Goal: Information Seeking & Learning: Learn about a topic

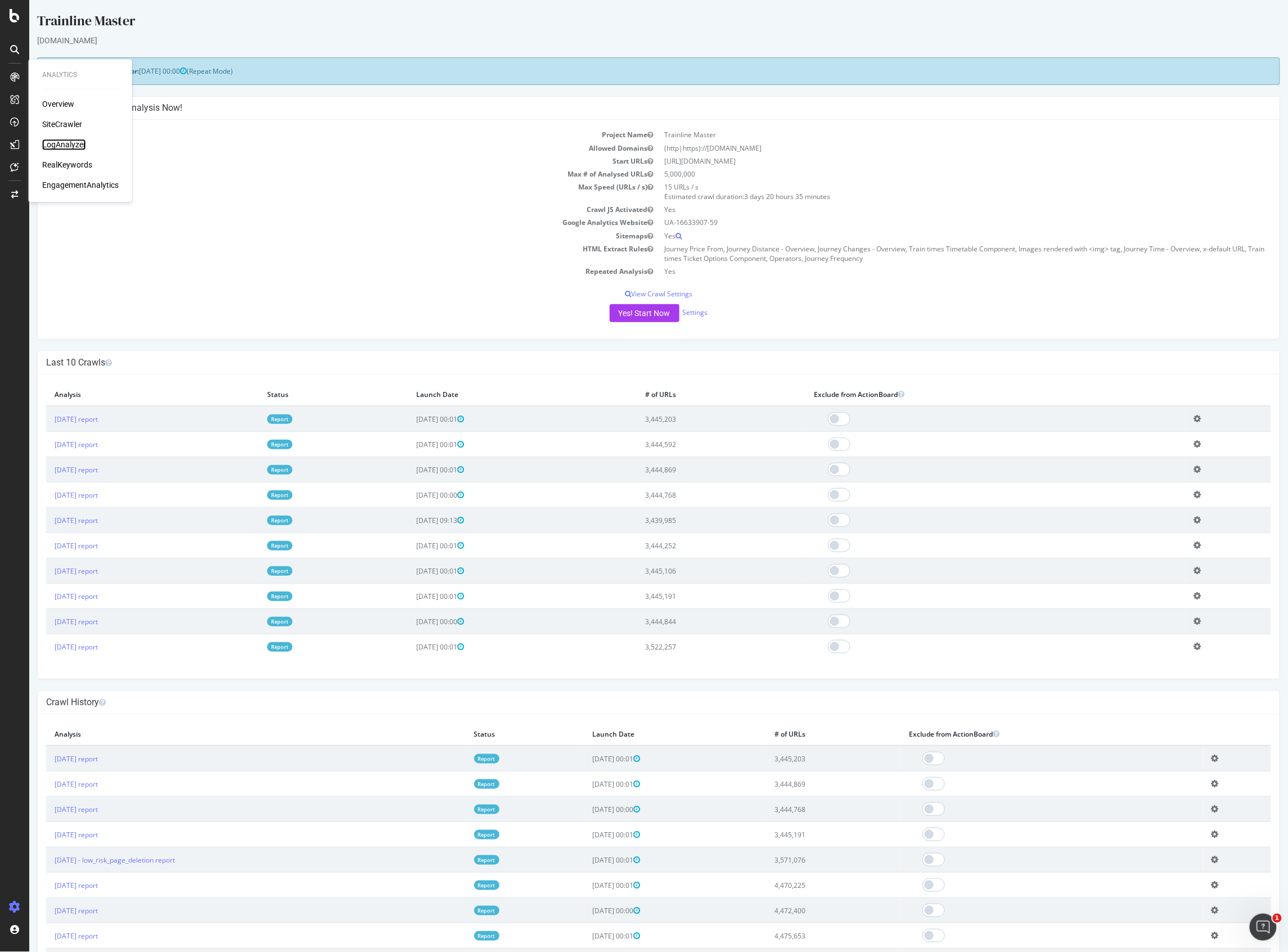
click at [79, 139] on div "LogAnalyzer" at bounding box center [64, 145] width 44 height 11
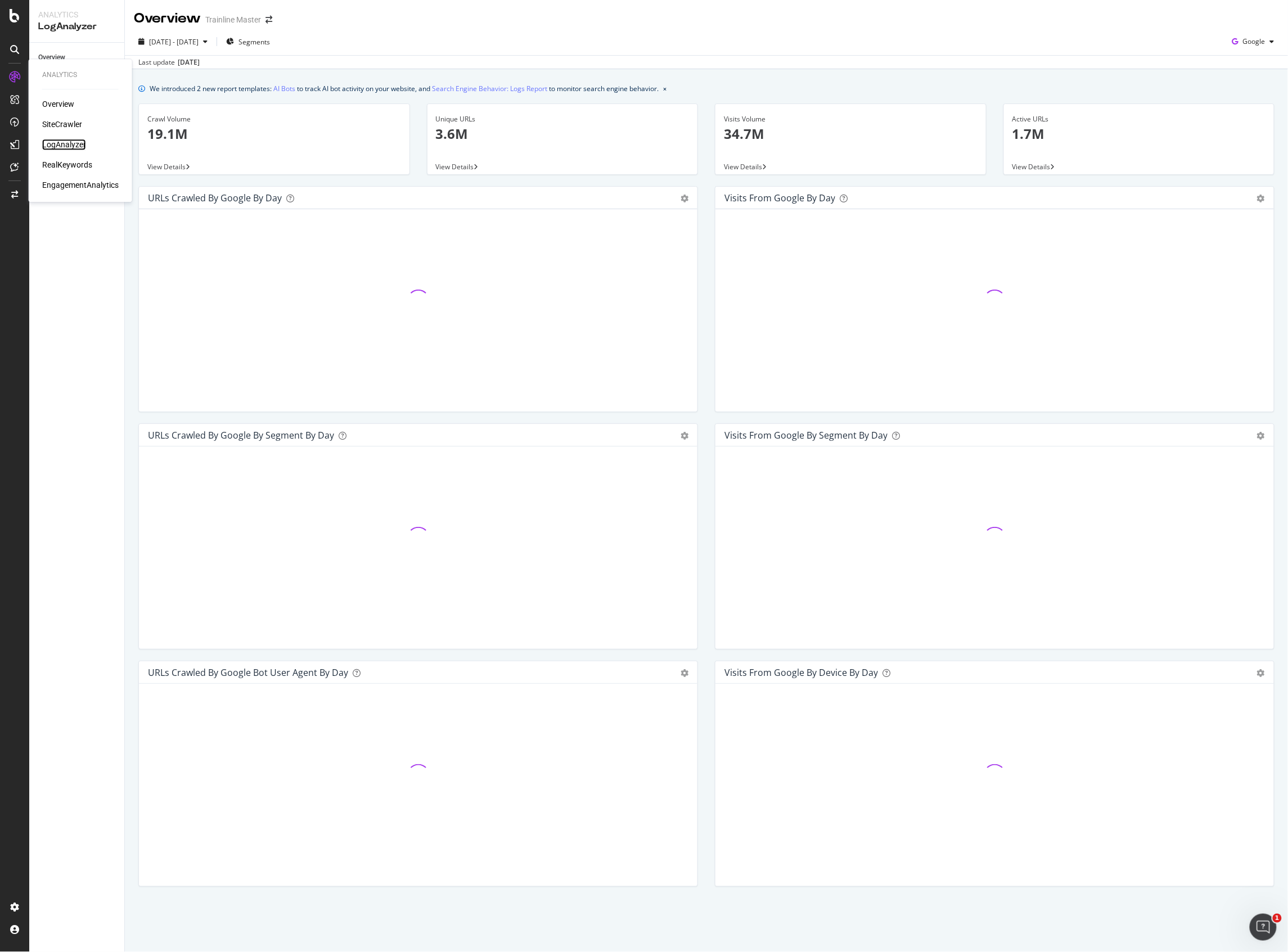
click at [80, 141] on div "LogAnalyzer" at bounding box center [64, 145] width 44 height 11
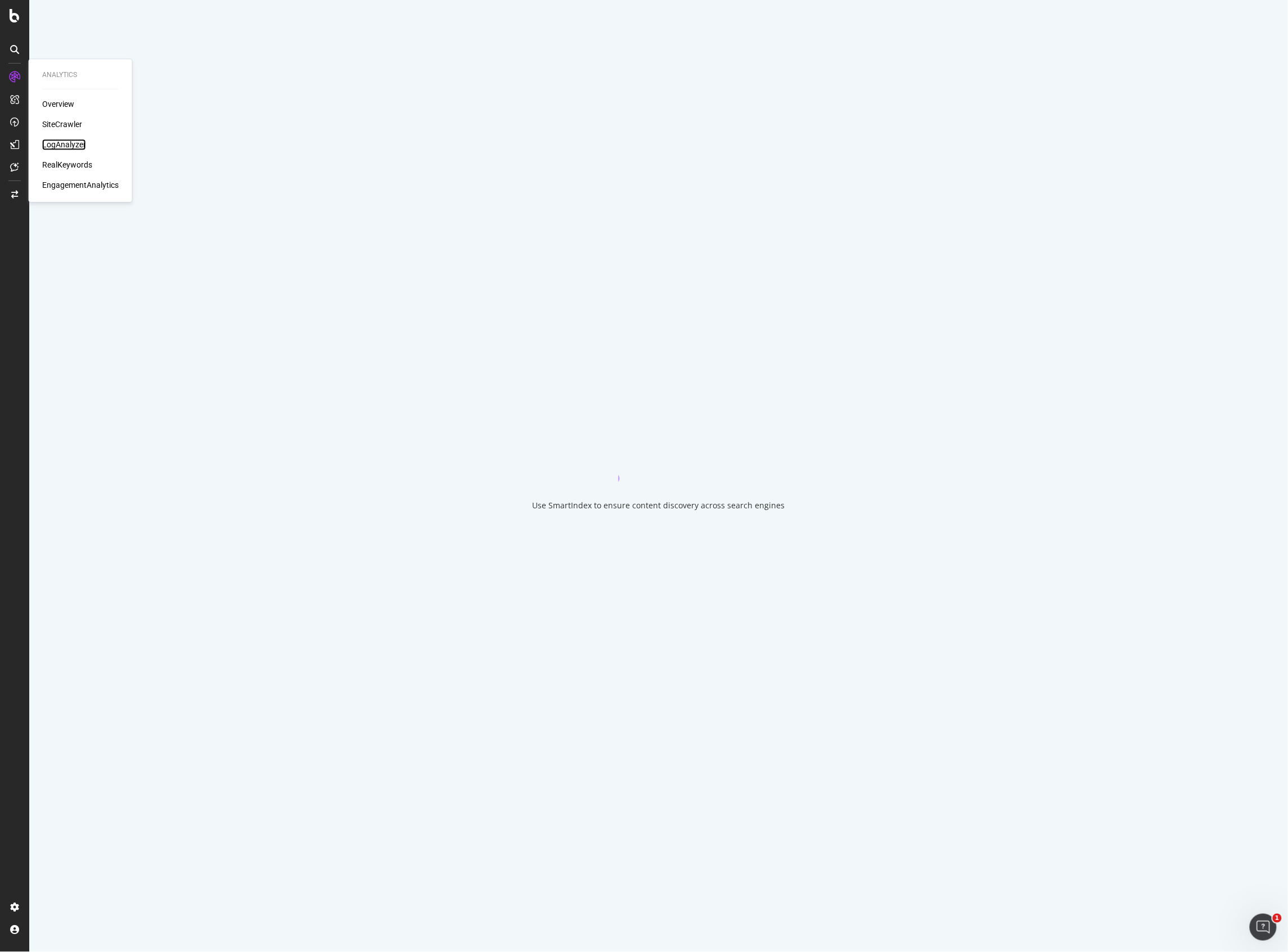
click at [75, 139] on div "LogAnalyzer" at bounding box center [64, 145] width 44 height 11
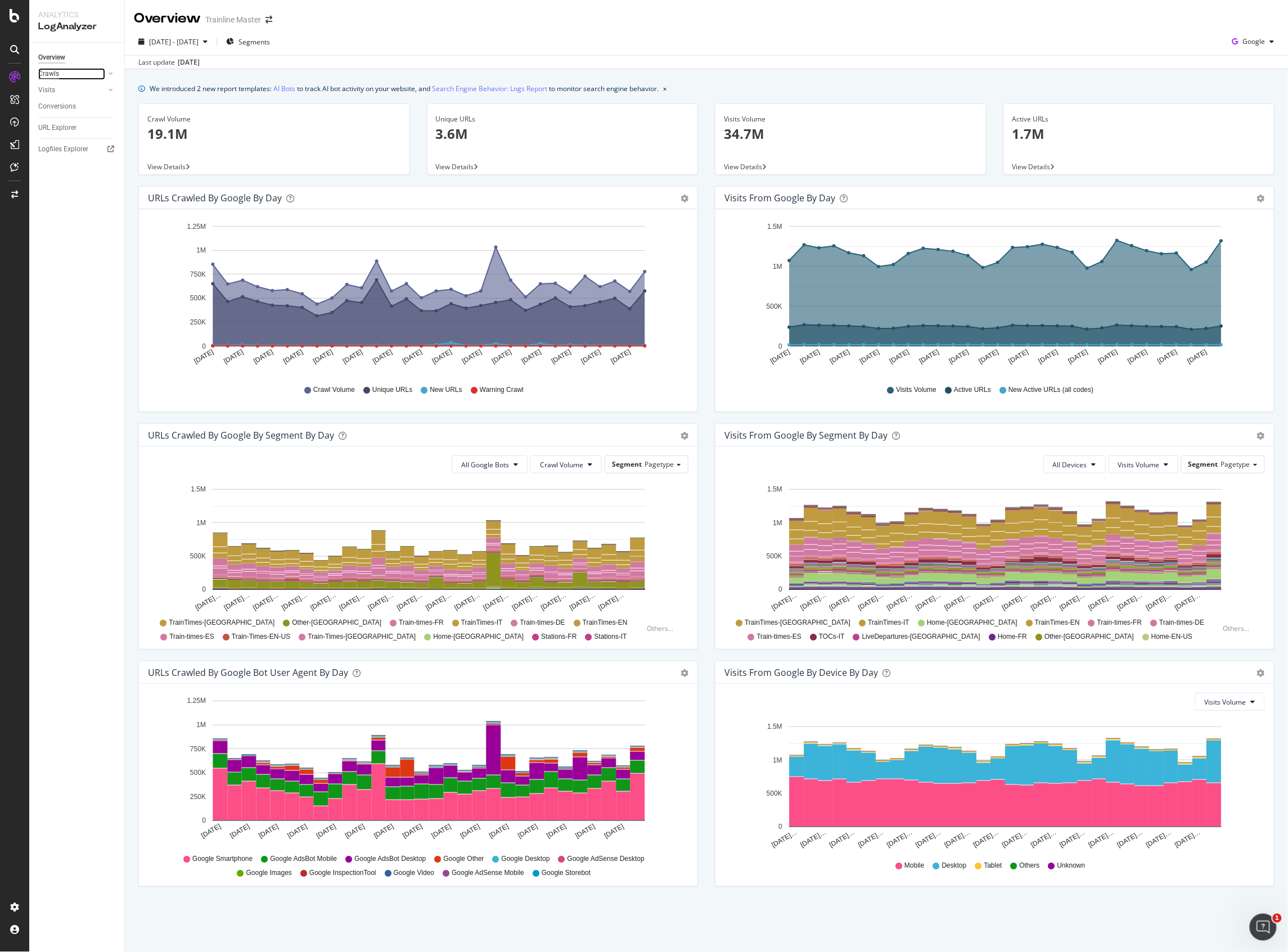
click at [55, 70] on div "Crawls" at bounding box center [49, 74] width 21 height 12
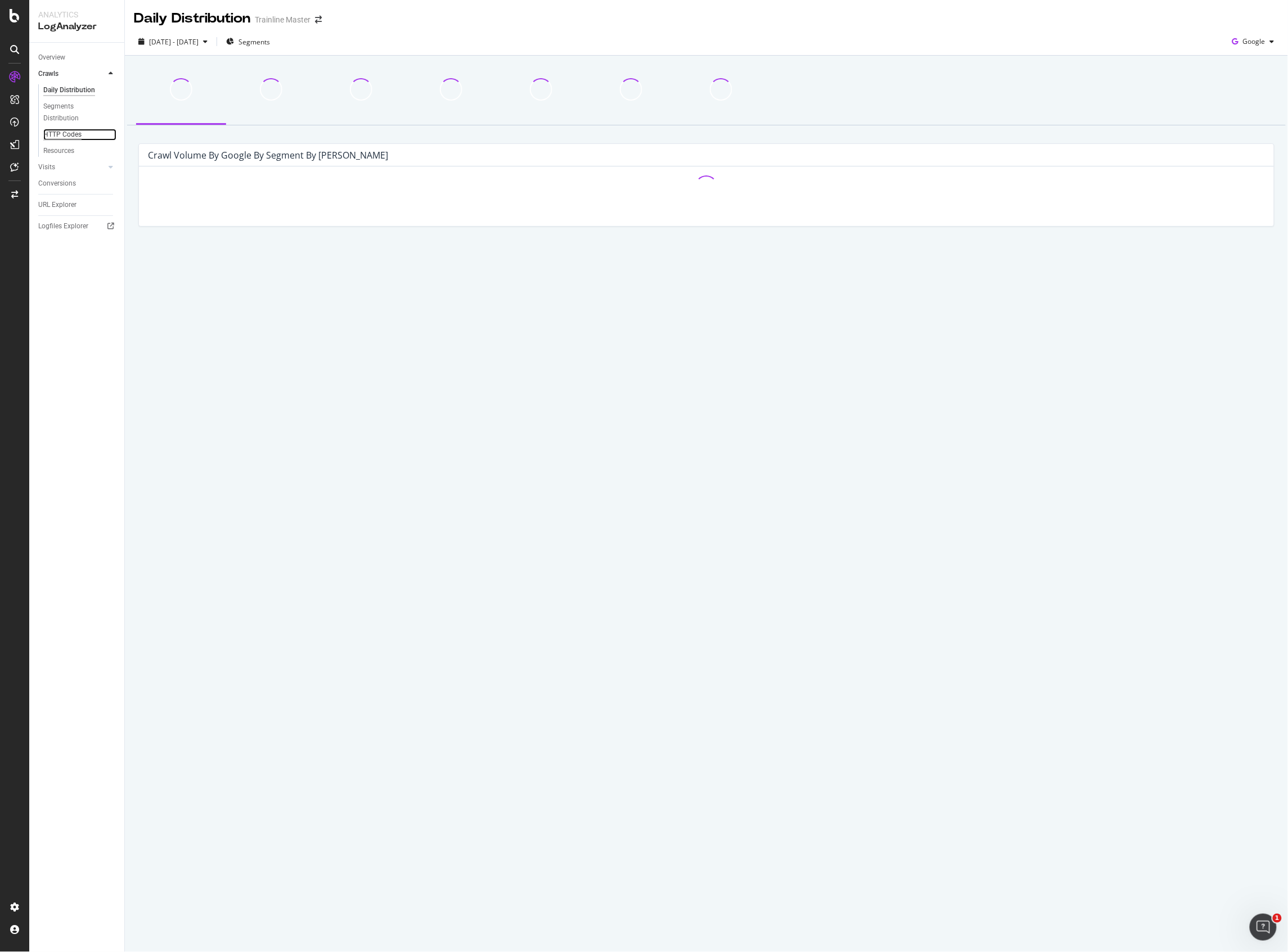
click at [77, 133] on div "HTTP Codes" at bounding box center [63, 134] width 38 height 12
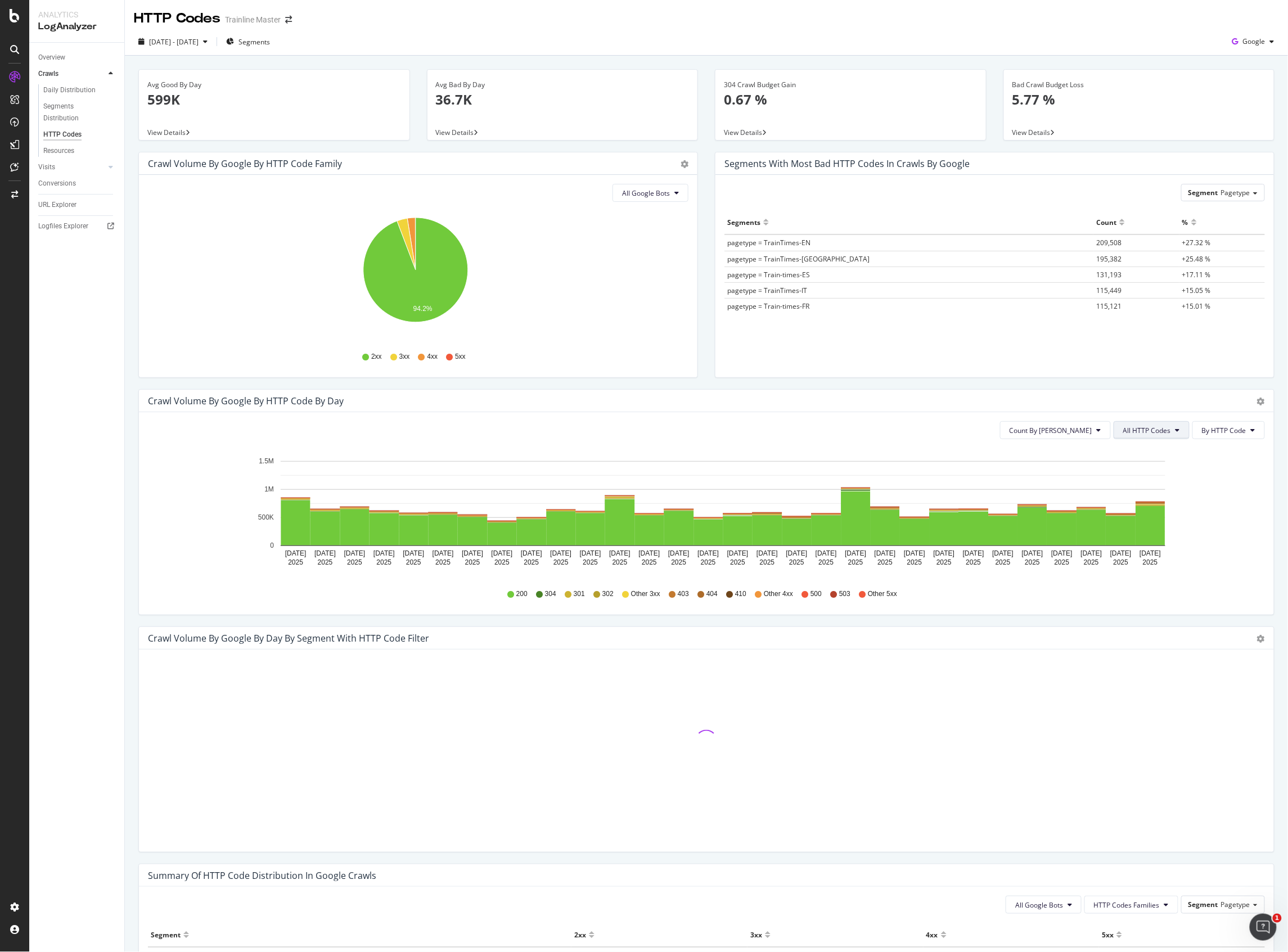
click at [1161, 430] on button "All HTTP Codes" at bounding box center [1152, 430] width 76 height 18
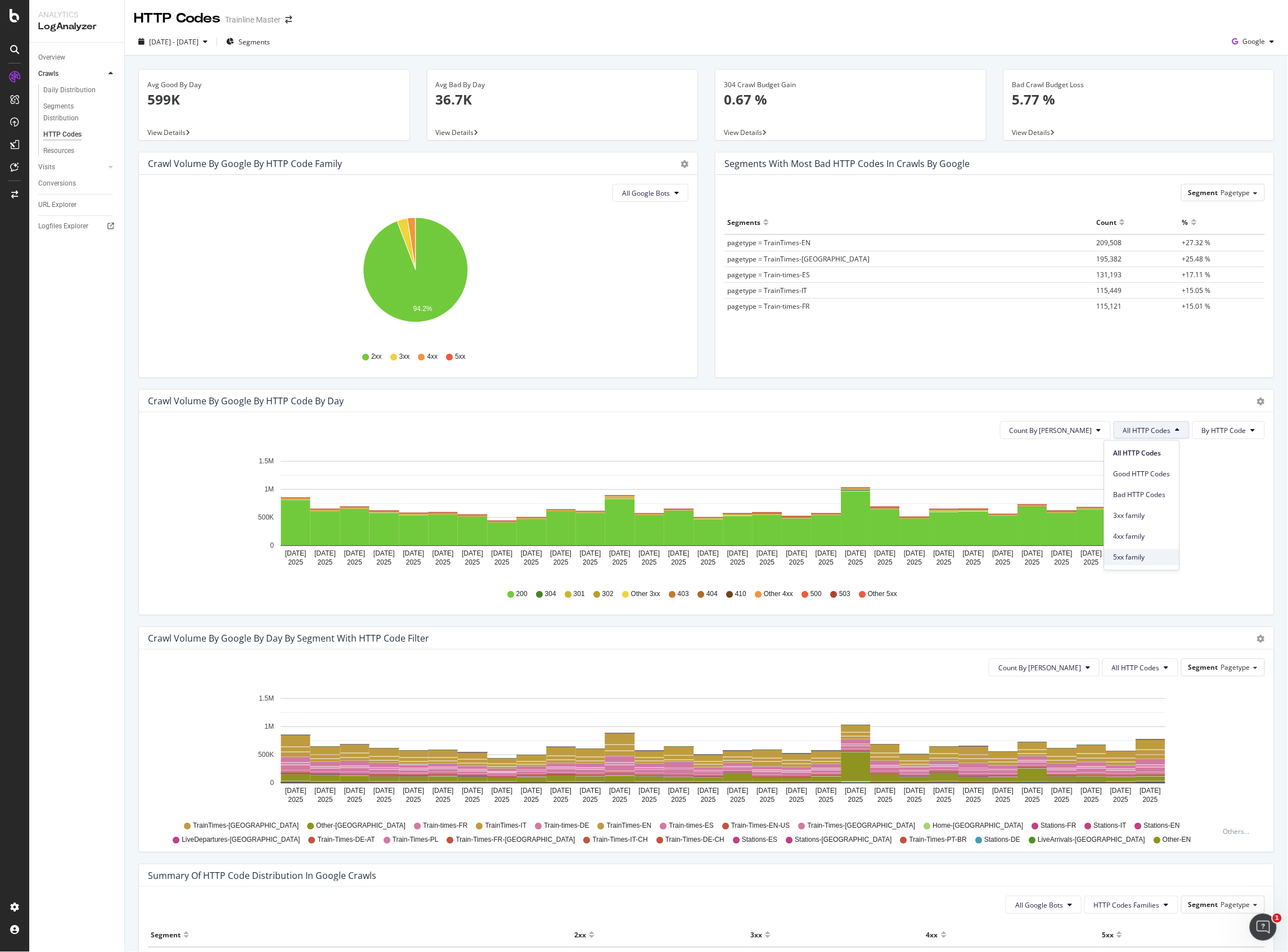
click at [1144, 555] on span "5xx family" at bounding box center [1142, 557] width 57 height 10
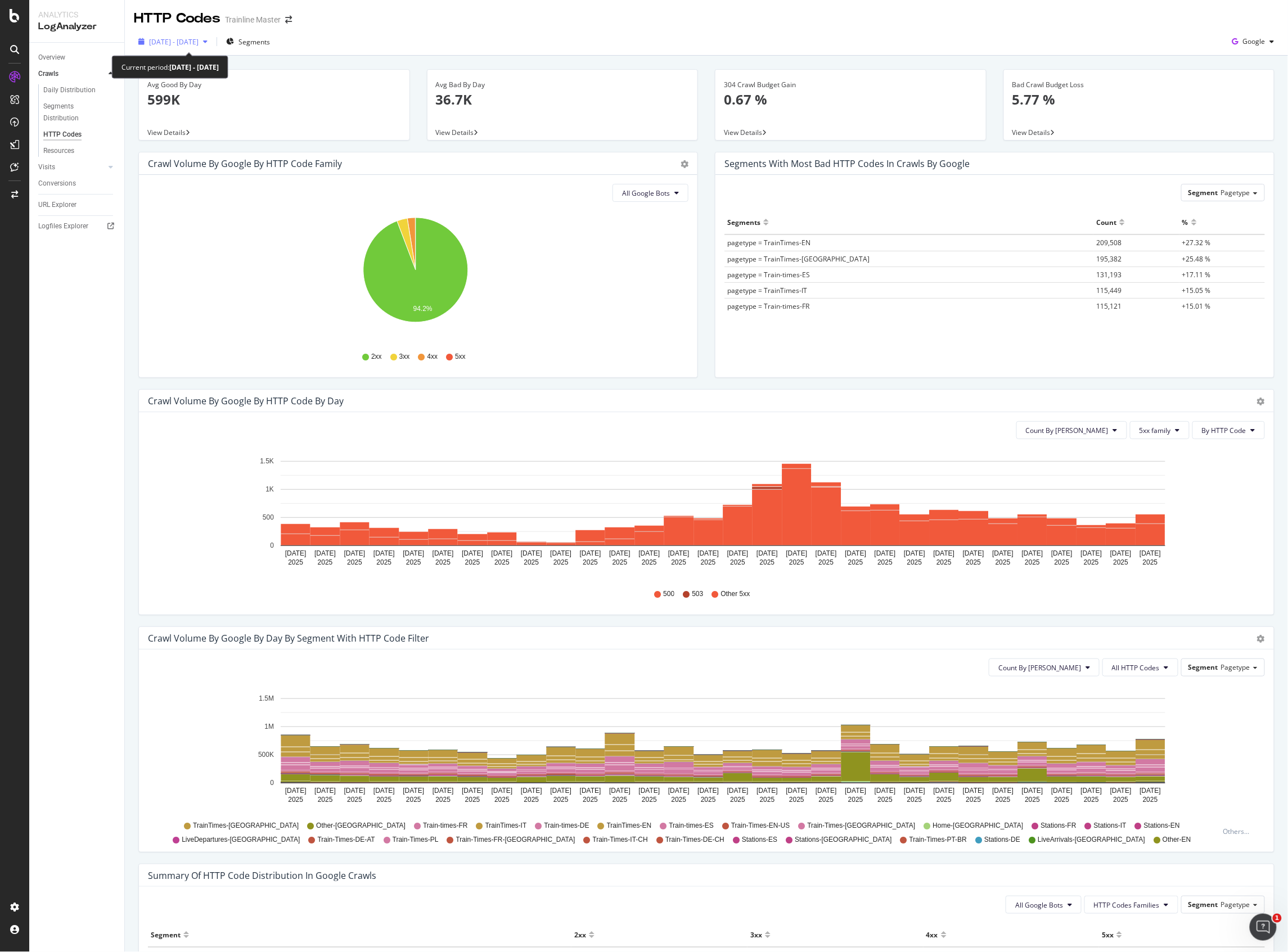
click at [203, 34] on div "[DATE] - [DATE]" at bounding box center [172, 41] width 78 height 17
click at [191, 106] on div "Last 3 Months" at bounding box center [185, 108] width 44 height 10
type input "[DATE]"
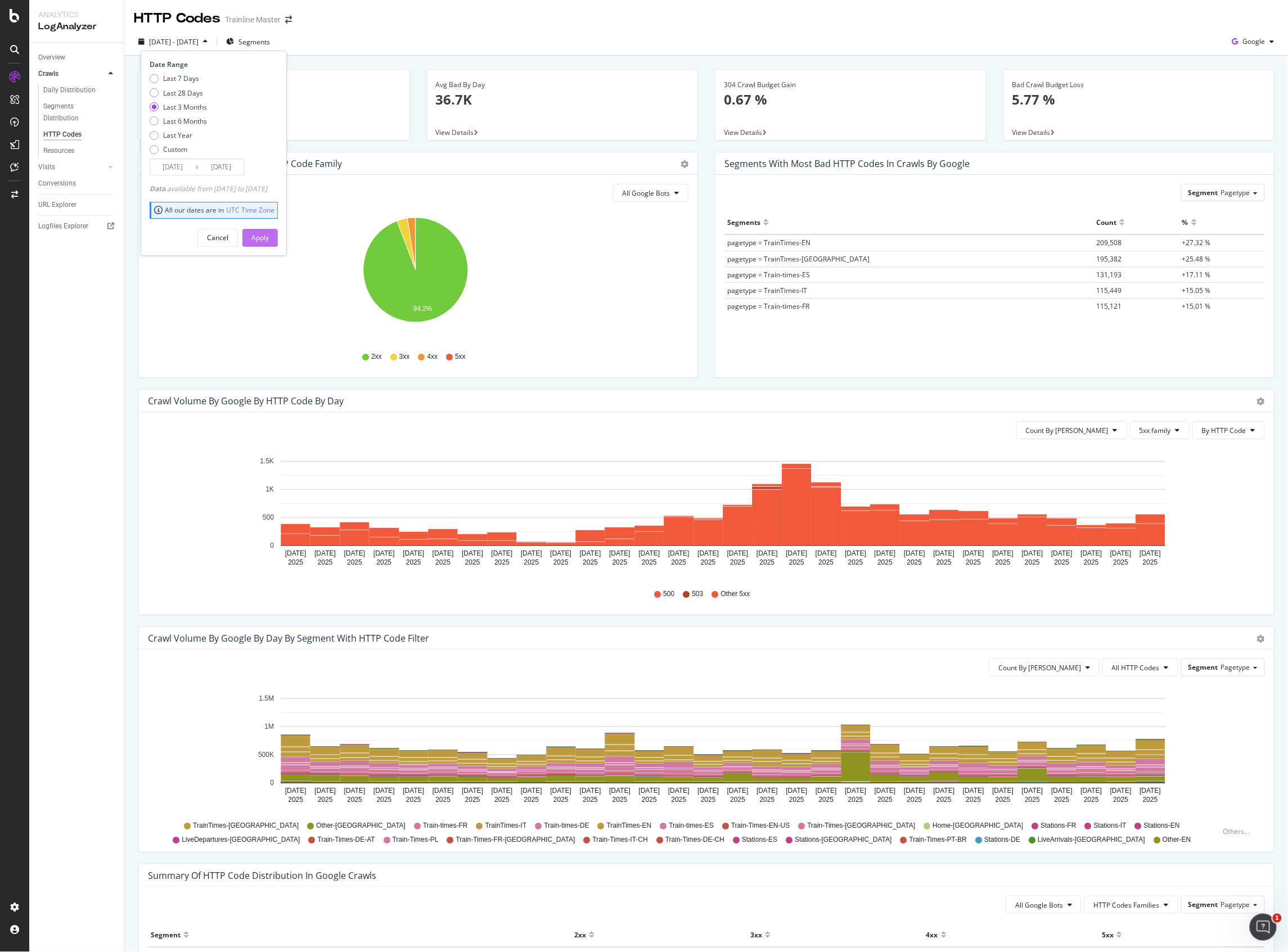
click at [269, 238] on div "Apply" at bounding box center [260, 238] width 18 height 10
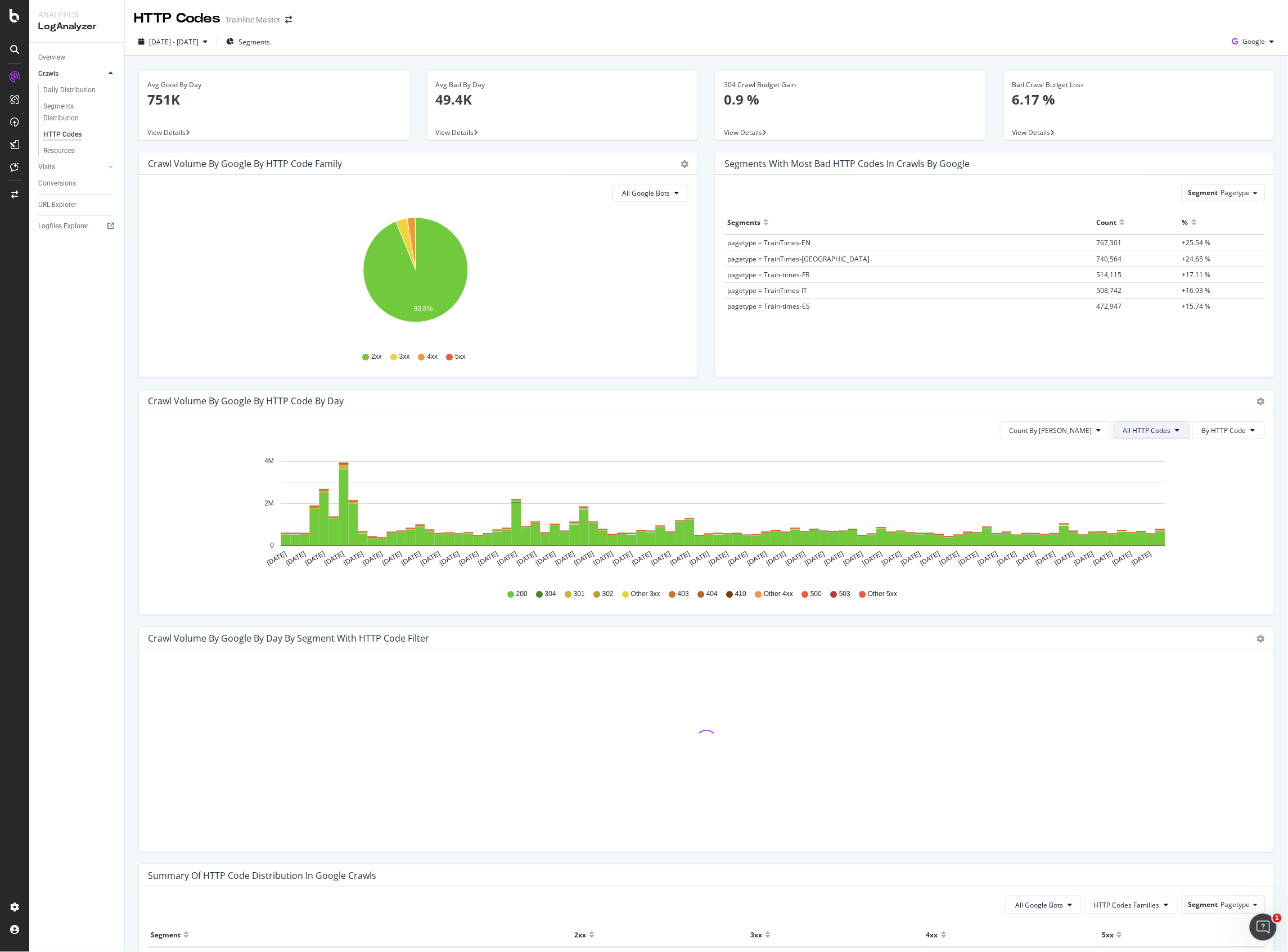
click at [1139, 426] on span "All HTTP Codes" at bounding box center [1147, 430] width 48 height 10
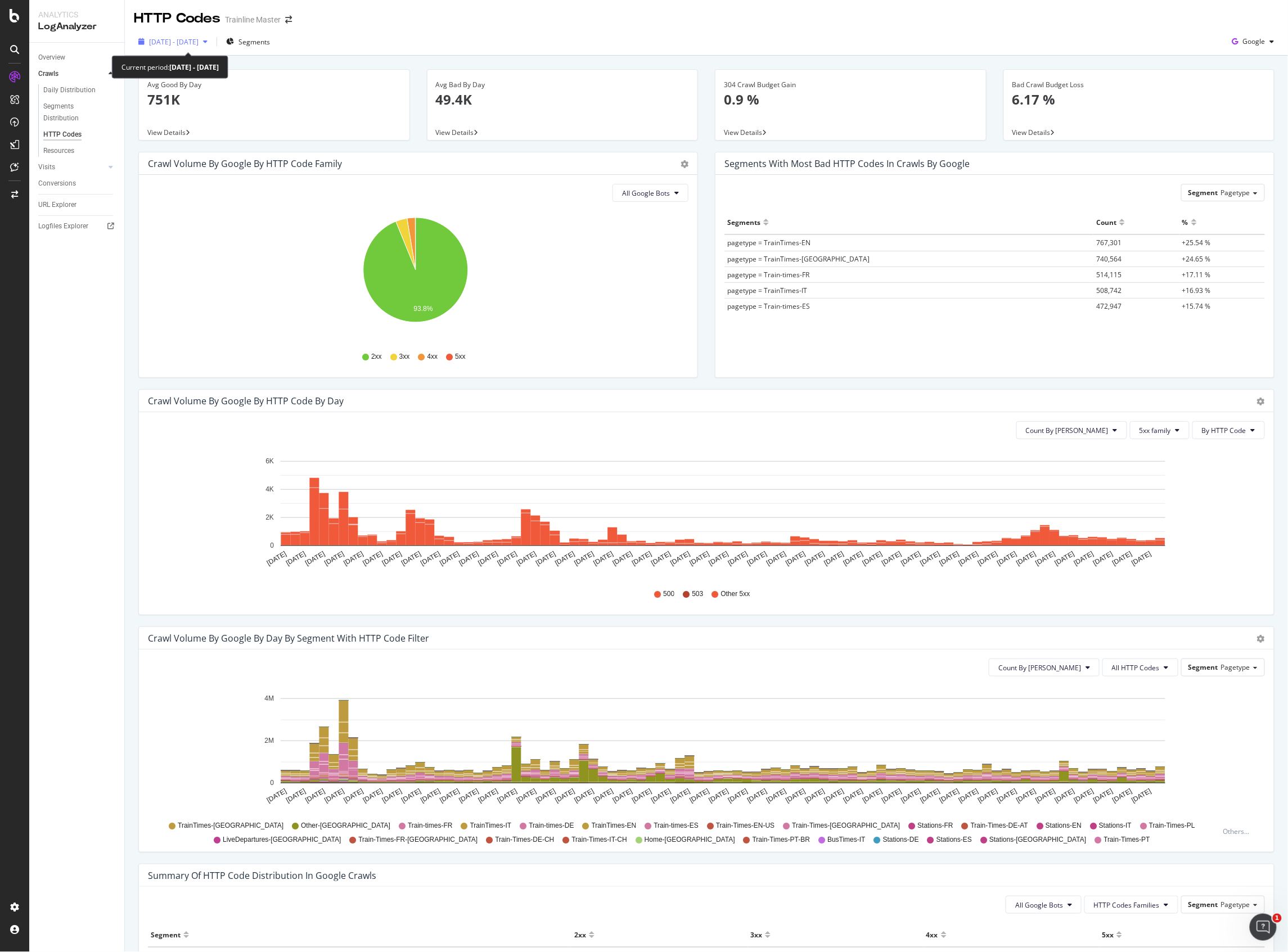
click at [187, 46] on div "[DATE] - [DATE]" at bounding box center [174, 42] width 49 height 10
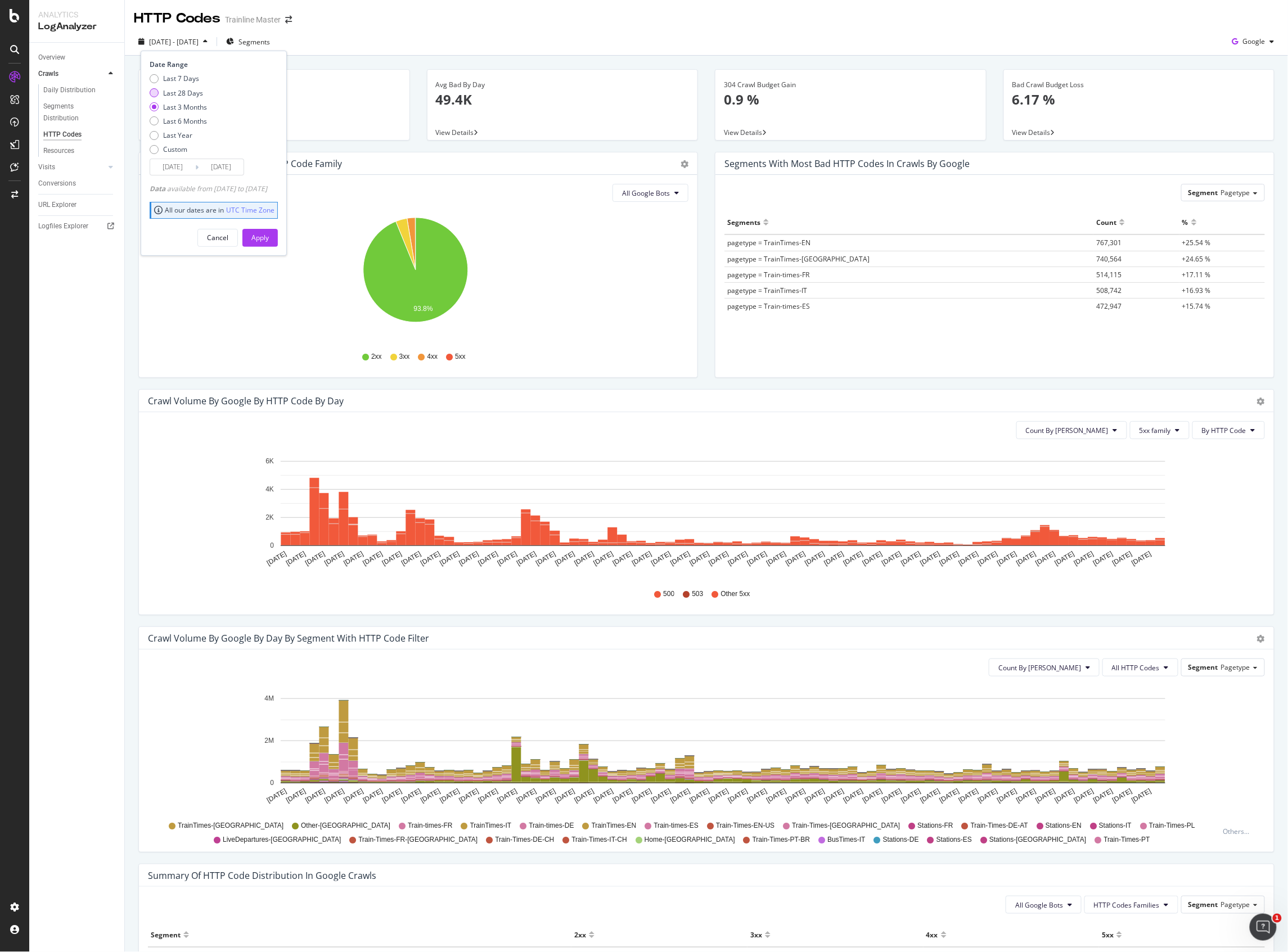
click at [205, 94] on div "Last 28 Days" at bounding box center [179, 94] width 58 height 10
click at [201, 108] on div "Last 3 Months" at bounding box center [185, 108] width 44 height 10
type input "[DATE]"
click at [441, 150] on div "Avg Bad By Day 49.4K View Details" at bounding box center [563, 110] width 288 height 83
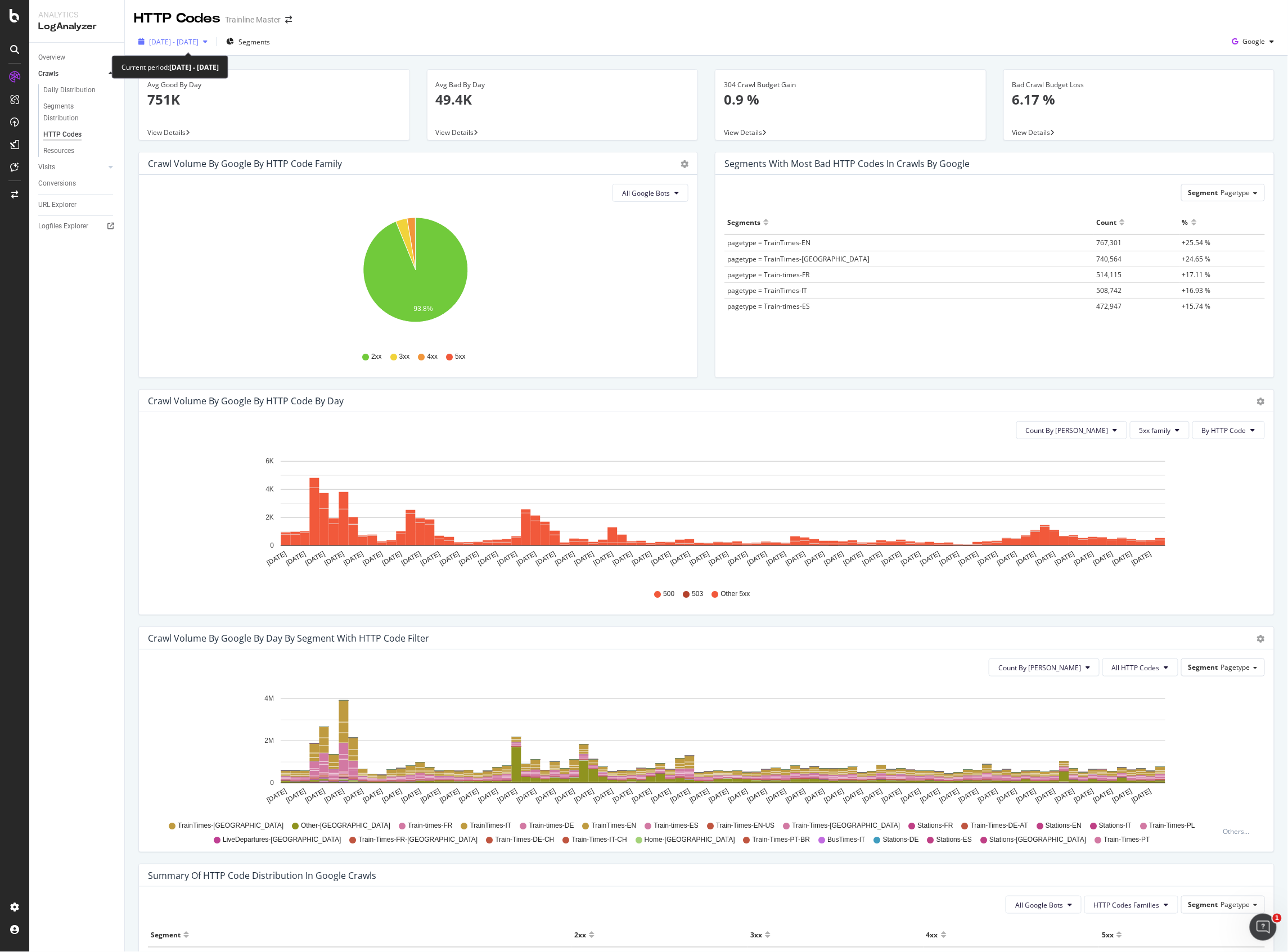
click at [212, 49] on div "[DATE] - [DATE]" at bounding box center [172, 41] width 78 height 17
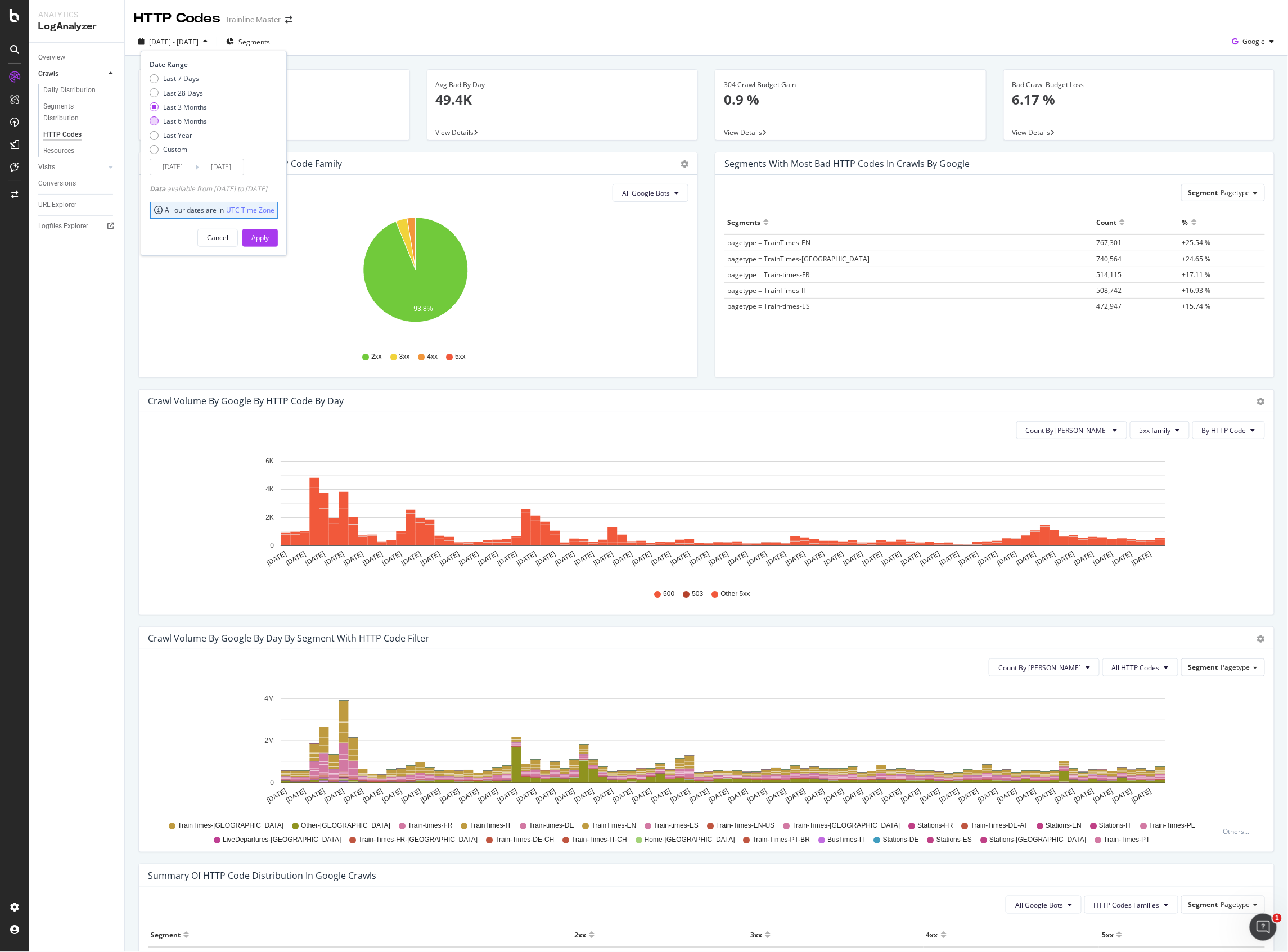
click at [200, 118] on div "Last 6 Months" at bounding box center [185, 122] width 44 height 10
type input "[DATE]"
click at [269, 233] on div "Apply" at bounding box center [260, 238] width 18 height 10
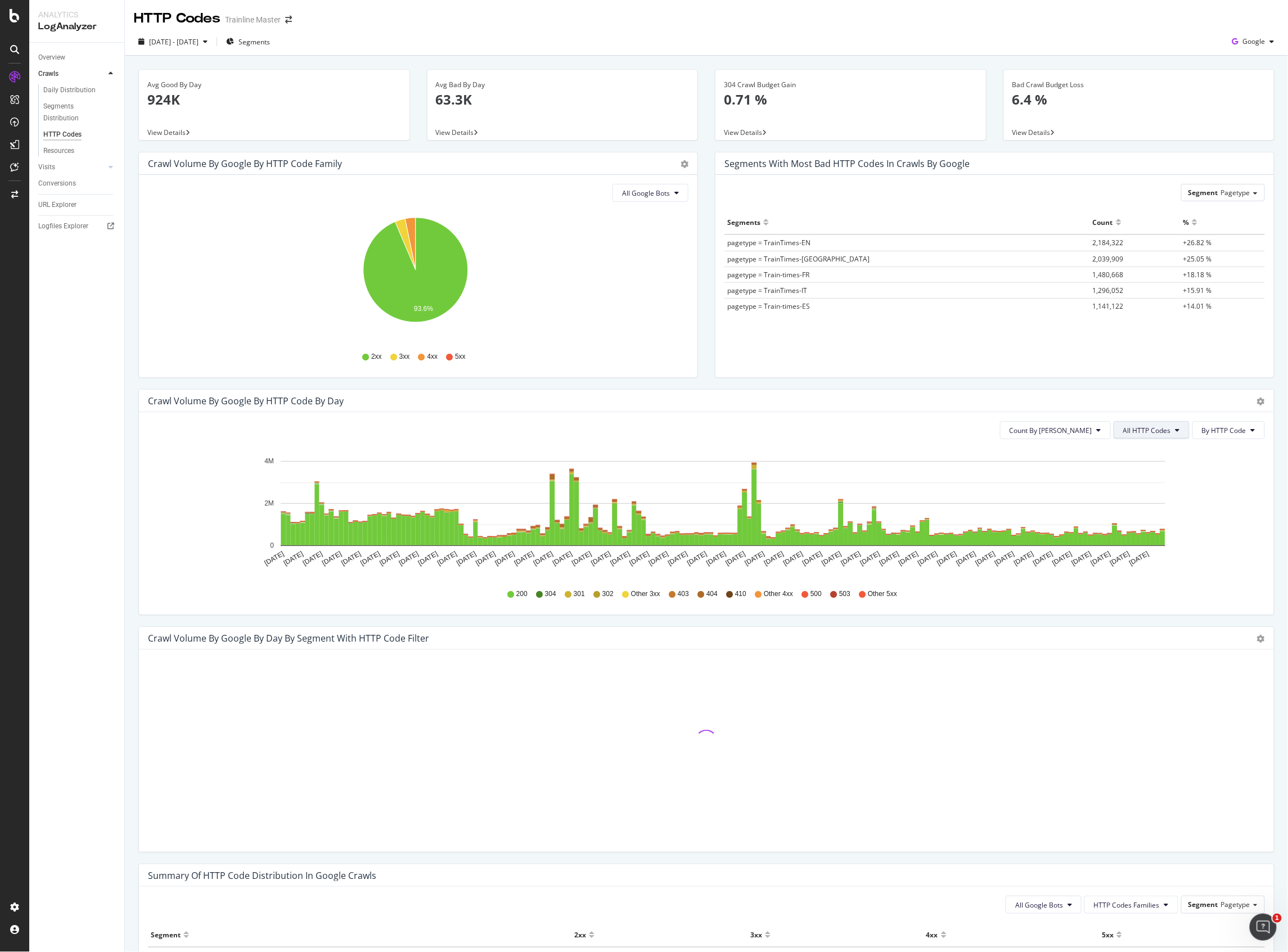
click at [1175, 432] on icon at bounding box center [1178, 430] width 4 height 7
click at [1076, 424] on button "Count By [PERSON_NAME]" at bounding box center [1056, 430] width 111 height 18
click at [1130, 554] on text "[DATE]" at bounding box center [1120, 558] width 23 height 18
click at [1133, 556] on icon "[DATE] [DATE] [DATE] [DATE] [DATE] [DATE] [DATE] [DATE] [DATE] [DATE] [DATE] [D…" at bounding box center [701, 513] width 1106 height 131
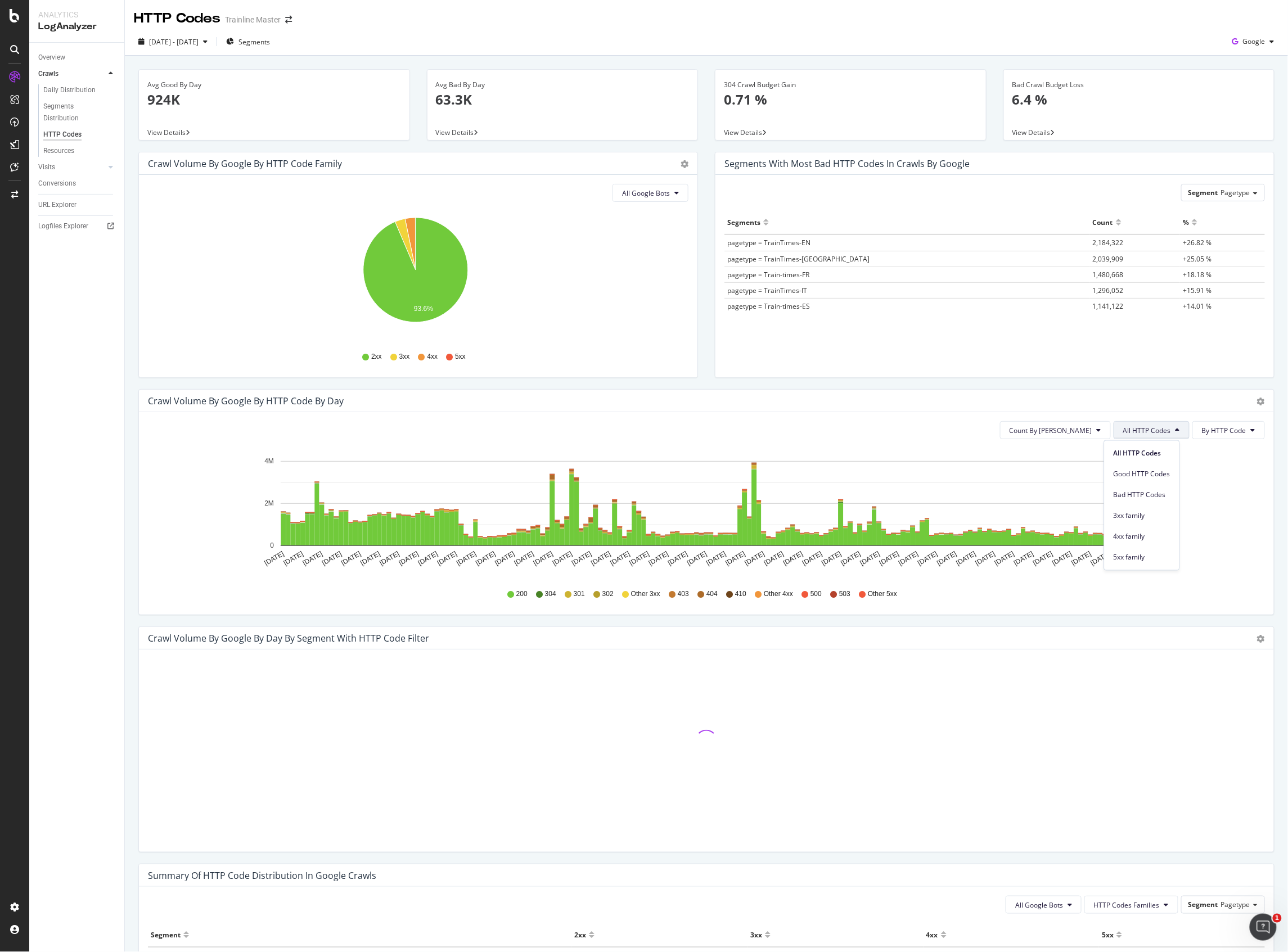
click at [1133, 556] on icon "[DATE] [DATE] [DATE] [DATE] [DATE] [DATE] [DATE] [DATE] [DATE] [DATE] [DATE] [D…" at bounding box center [701, 513] width 1106 height 131
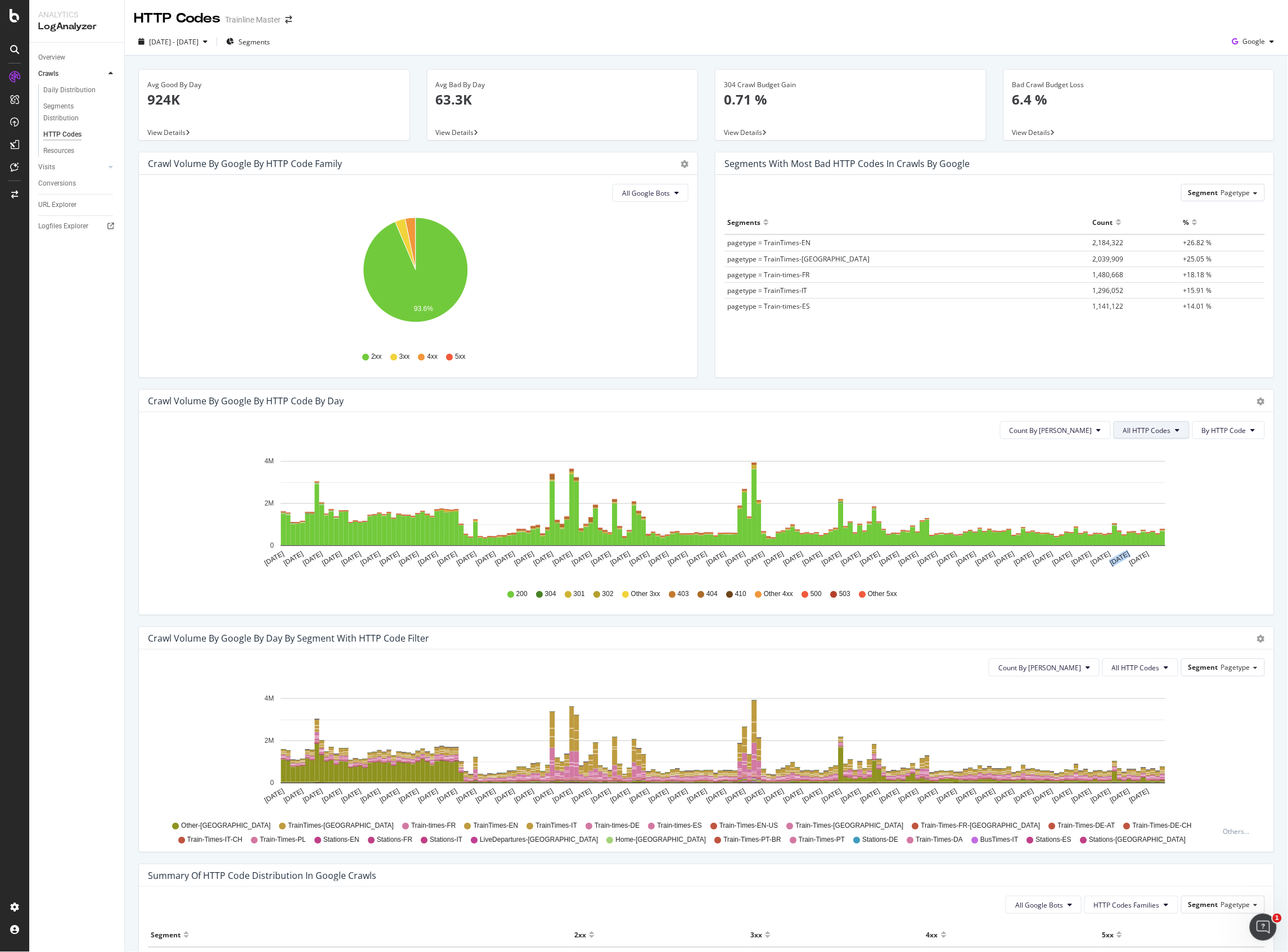
click at [1161, 425] on button "All HTTP Codes" at bounding box center [1152, 430] width 76 height 18
click at [1128, 561] on span "5xx family" at bounding box center [1142, 557] width 57 height 10
